Goal: Information Seeking & Learning: Learn about a topic

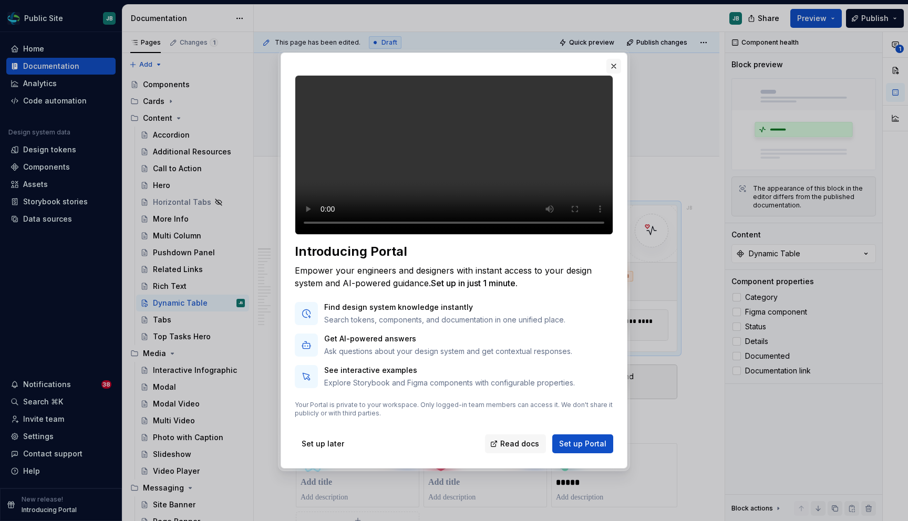
click at [614, 59] on button "button" at bounding box center [613, 66] width 15 height 15
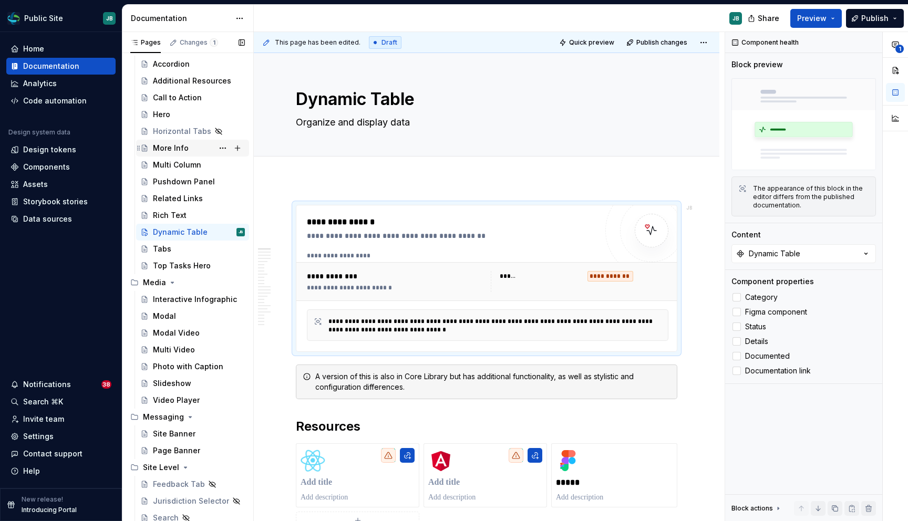
scroll to position [69, 0]
click at [74, 18] on html "Public Site JB Home Documentation Analytics Code automation Design system data …" at bounding box center [454, 260] width 908 height 521
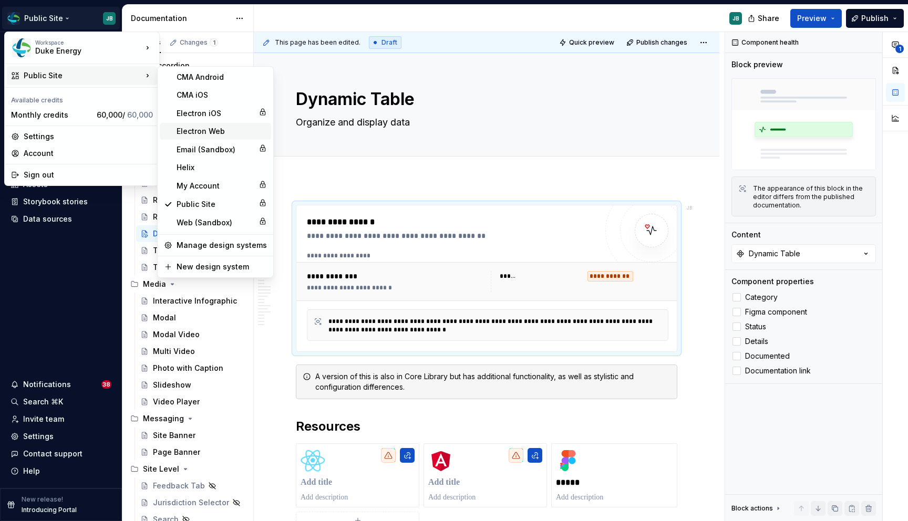
click at [215, 130] on div "Electron Web" at bounding box center [221, 131] width 90 height 11
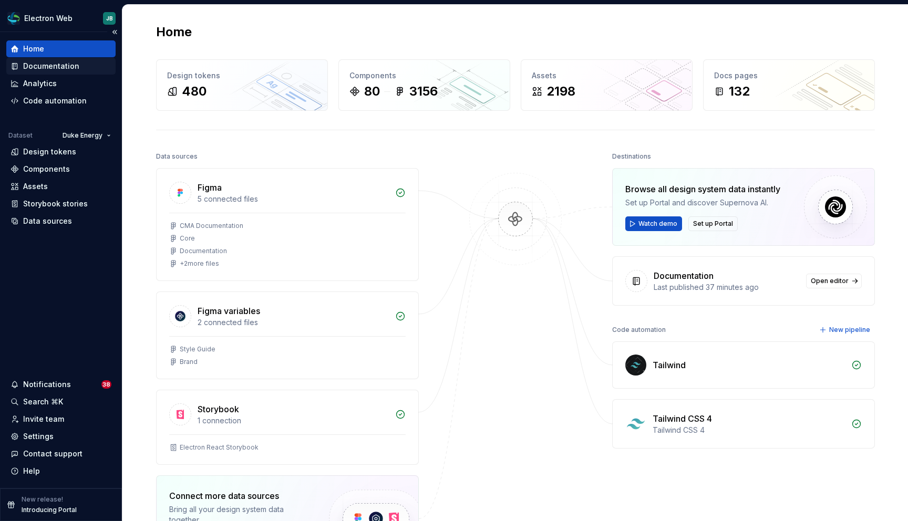
click at [58, 65] on div "Documentation" at bounding box center [51, 66] width 56 height 11
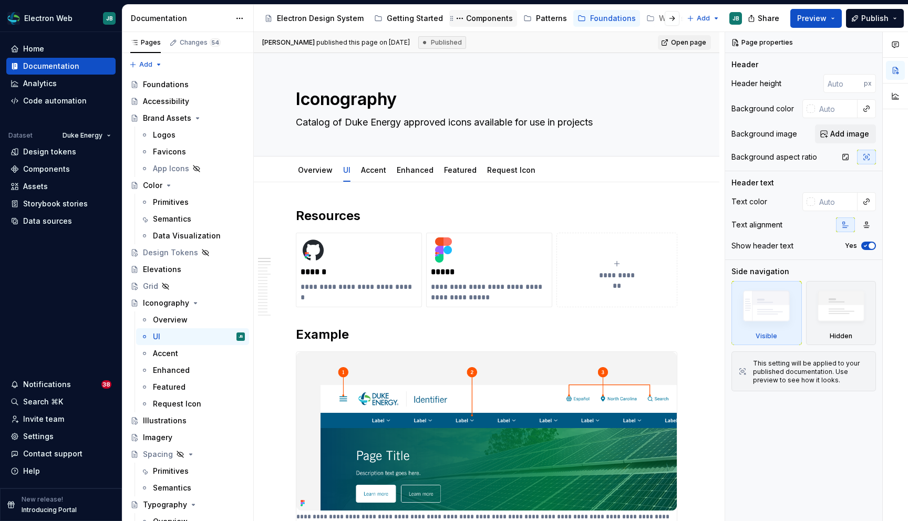
click at [492, 20] on div "Components" at bounding box center [489, 18] width 47 height 11
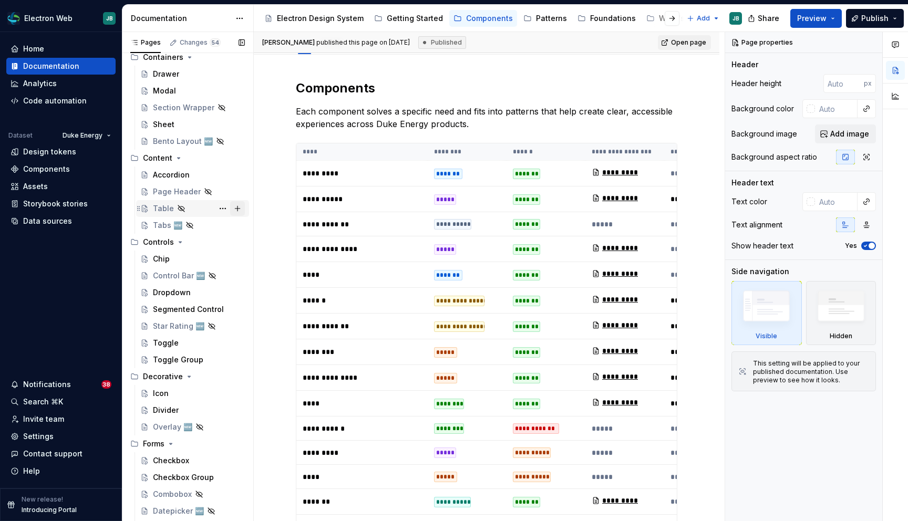
scroll to position [432, 0]
click at [174, 293] on div "Dropdown" at bounding box center [172, 291] width 38 height 11
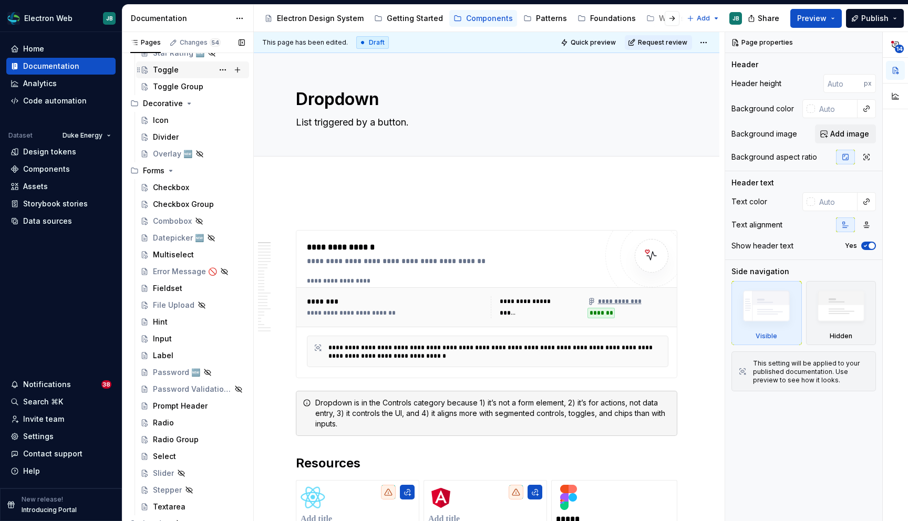
scroll to position [710, 0]
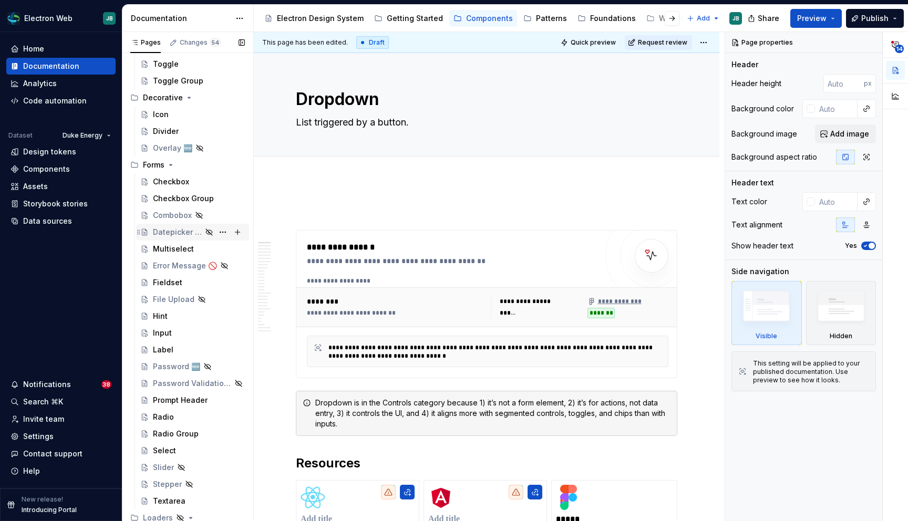
click at [178, 235] on div "Datepicker 🆕" at bounding box center [177, 232] width 49 height 11
click at [175, 253] on div "Multiselect" at bounding box center [173, 249] width 41 height 11
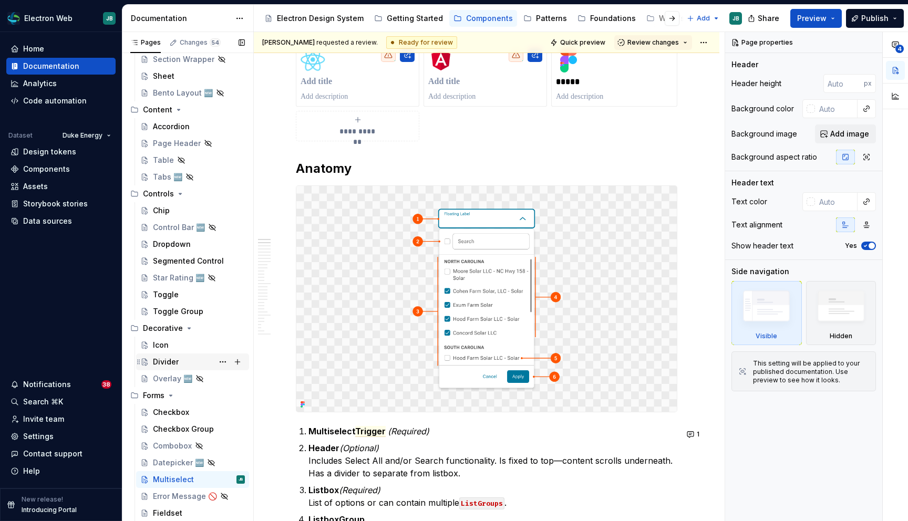
scroll to position [481, 0]
click at [172, 243] on div "Dropdown" at bounding box center [172, 242] width 38 height 11
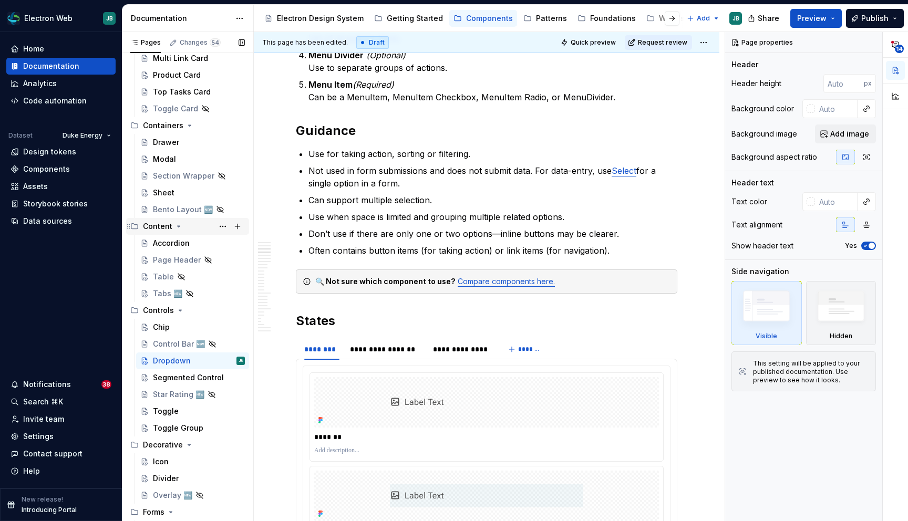
scroll to position [354, 0]
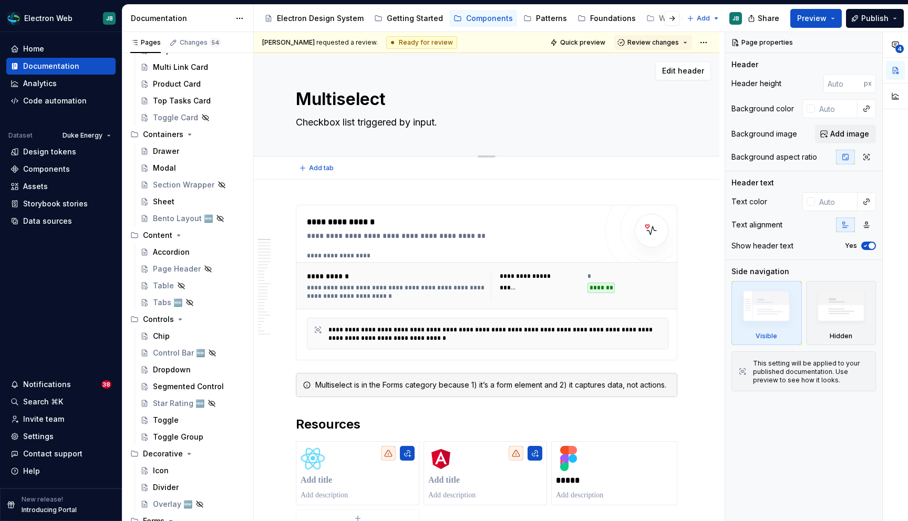
click at [394, 60] on div "Multiselect Checkbox list triggered by input." at bounding box center [486, 104] width 381 height 103
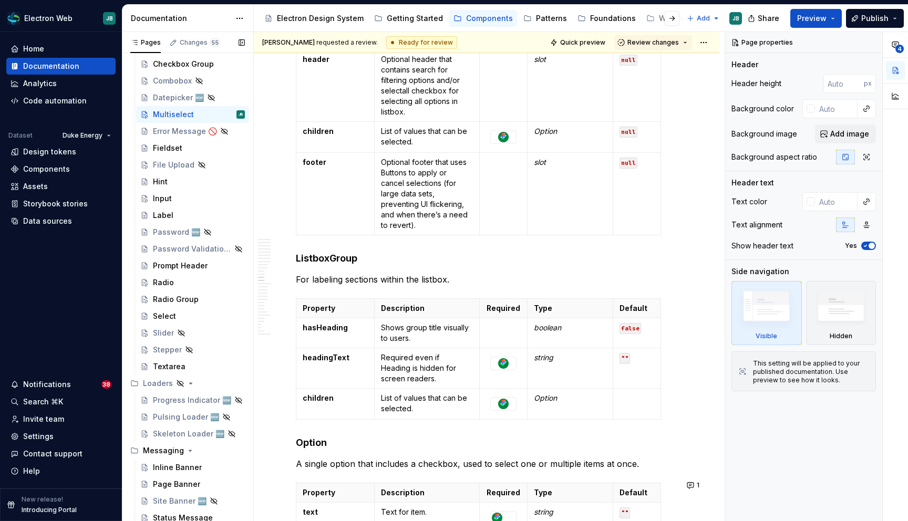
scroll to position [249, 0]
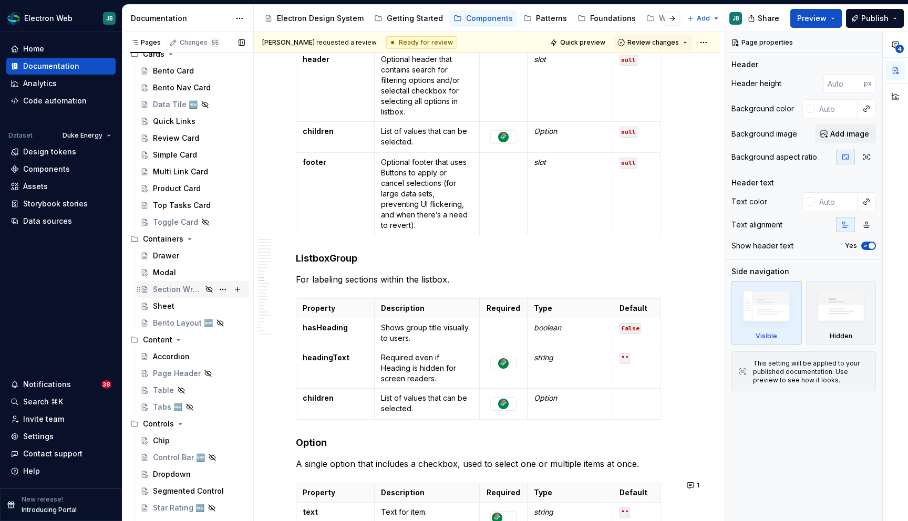
click at [190, 284] on div "Section Wrapper" at bounding box center [177, 289] width 49 height 11
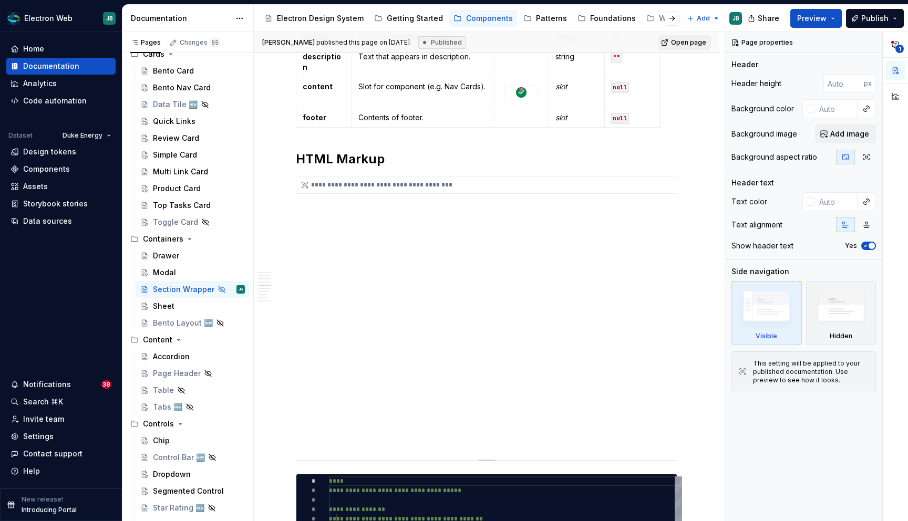
scroll to position [1079, 0]
click at [834, 16] on button "Preview" at bounding box center [815, 18] width 51 height 19
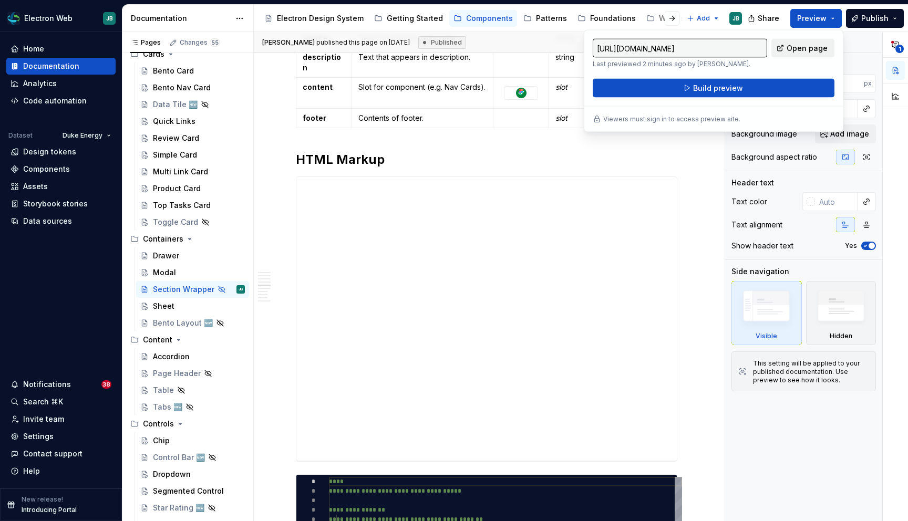
click at [799, 44] on span "Open page" at bounding box center [806, 48] width 41 height 11
type textarea "*"
